Goal: Information Seeking & Learning: Learn about a topic

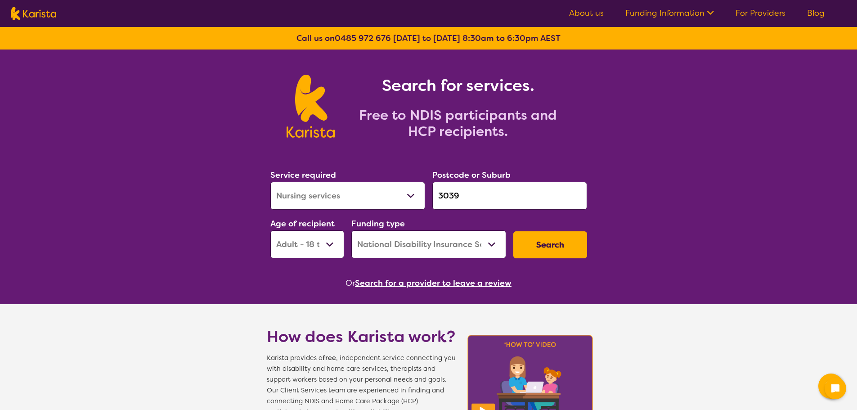
select select "Nursing services"
select select "AD"
select select "NDIS"
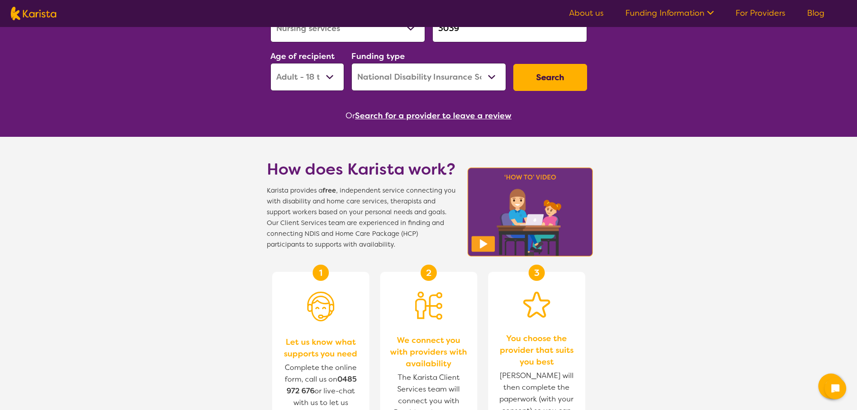
scroll to position [225, 0]
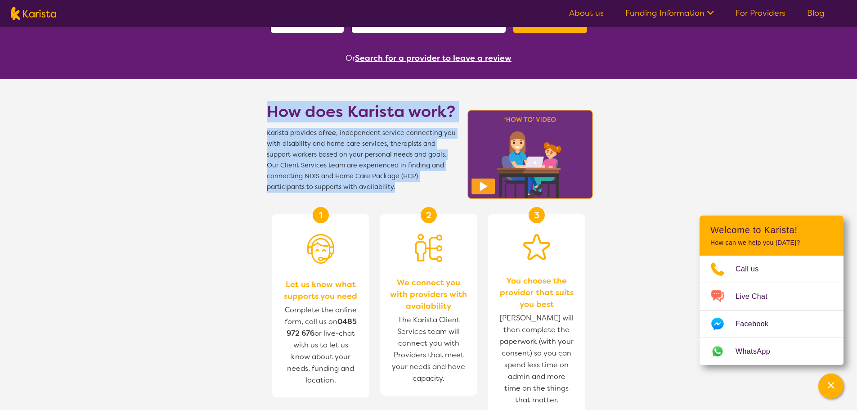
drag, startPoint x: 268, startPoint y: 108, endPoint x: 376, endPoint y: 192, distance: 137.2
click at [376, 192] on div "How does Karista work? Karista provides a free , independent service connecting…" at bounding box center [361, 147] width 189 height 92
copy div "How does Karista work? Karista provides a free , independent service connecting…"
click at [764, 15] on link "For Providers" at bounding box center [761, 13] width 50 height 11
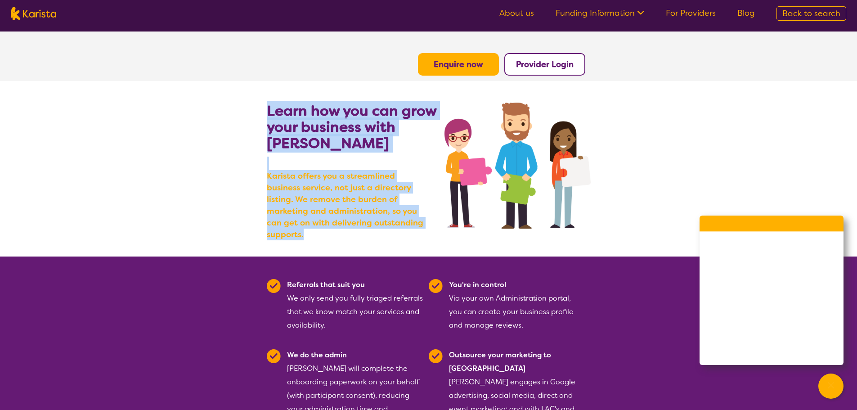
drag, startPoint x: 268, startPoint y: 108, endPoint x: 404, endPoint y: 233, distance: 184.4
click at [404, 233] on div "Learn how you can grow your business with [PERSON_NAME] [PERSON_NAME] offers yo…" at bounding box center [356, 180] width 178 height 154
copy div "Learn how you can grow your business with [PERSON_NAME] [PERSON_NAME] offers yo…"
